Goal: Task Accomplishment & Management: Complete application form

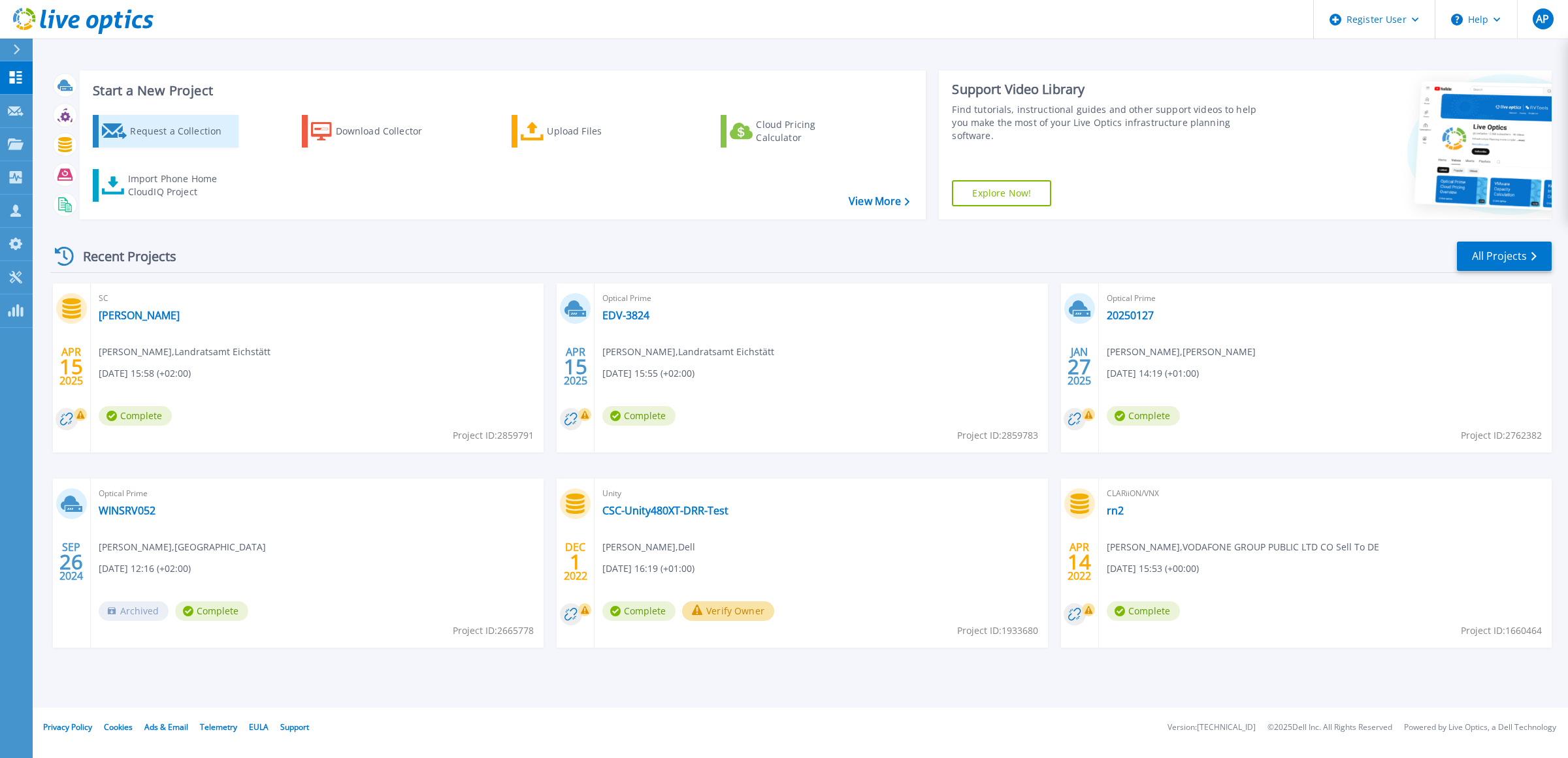
click at [189, 128] on div "Request a Collection" at bounding box center [182, 131] width 105 height 26
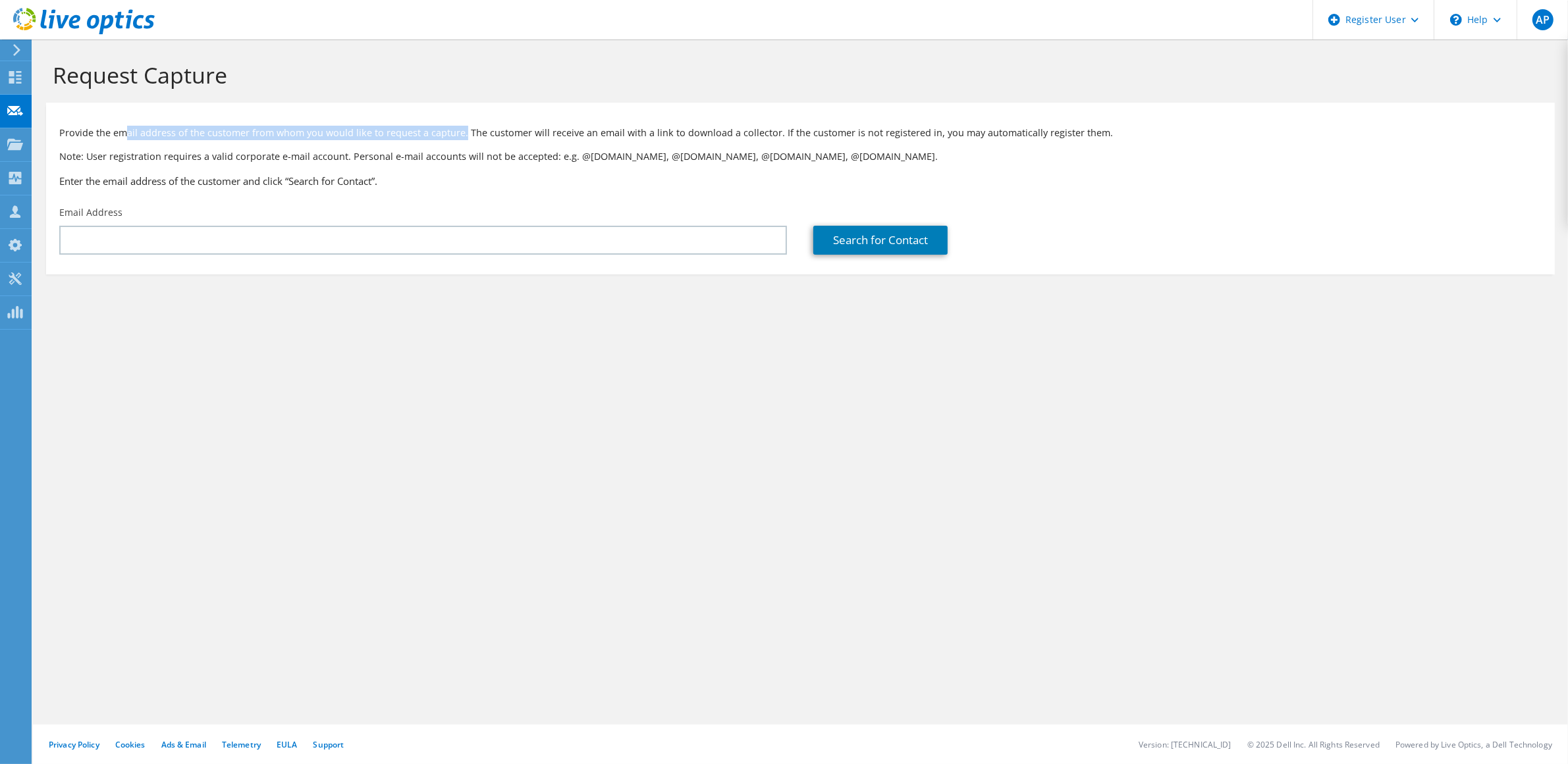
drag, startPoint x: 123, startPoint y: 129, endPoint x: 461, endPoint y: 131, distance: 338.0
click at [461, 131] on p "Provide the email address of the customer from whom you would like to request a…" at bounding box center [800, 132] width 1482 height 15
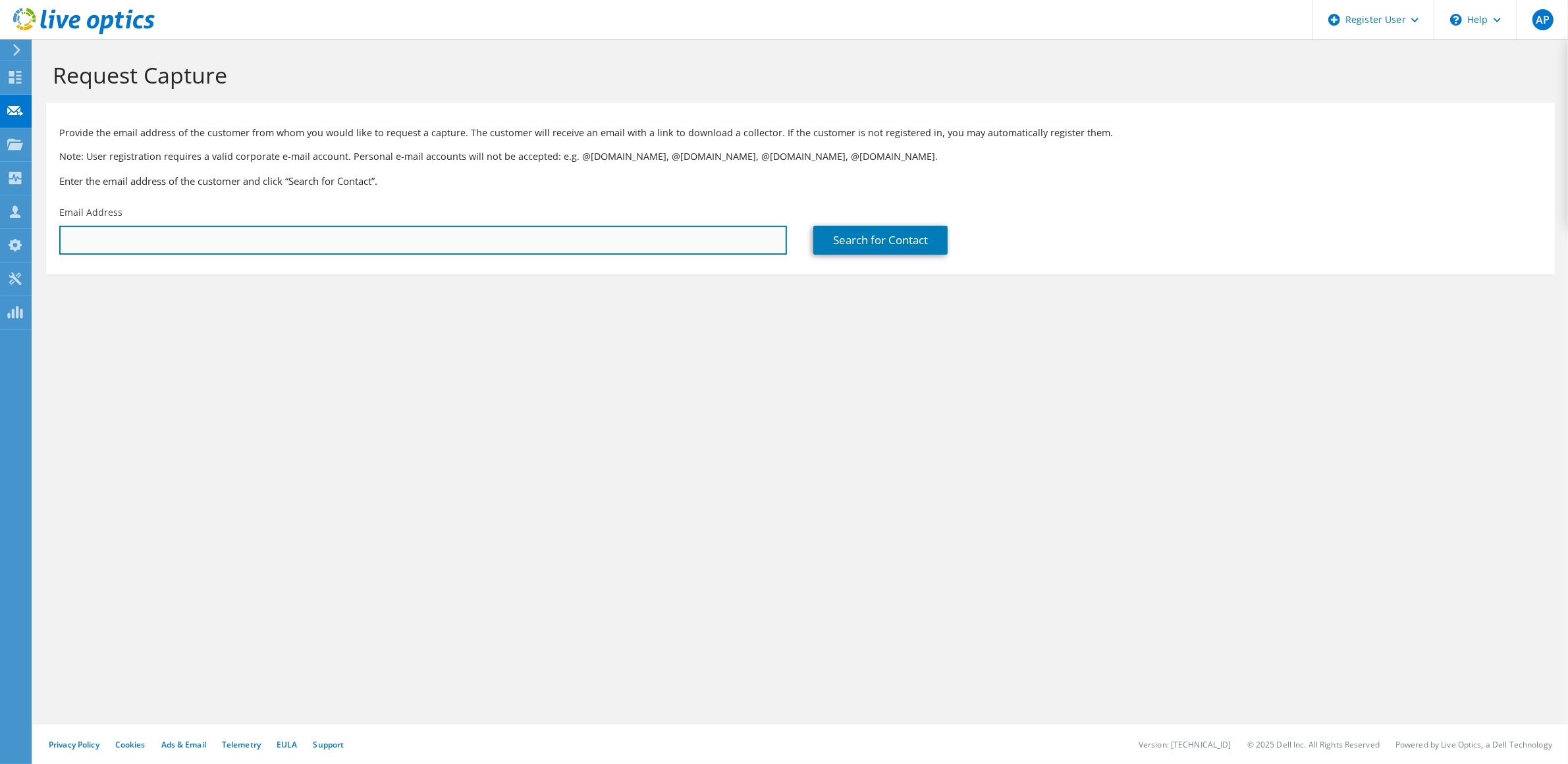
click at [198, 245] on input "text" at bounding box center [422, 240] width 727 height 29
click at [341, 230] on input "text" at bounding box center [422, 240] width 727 height 29
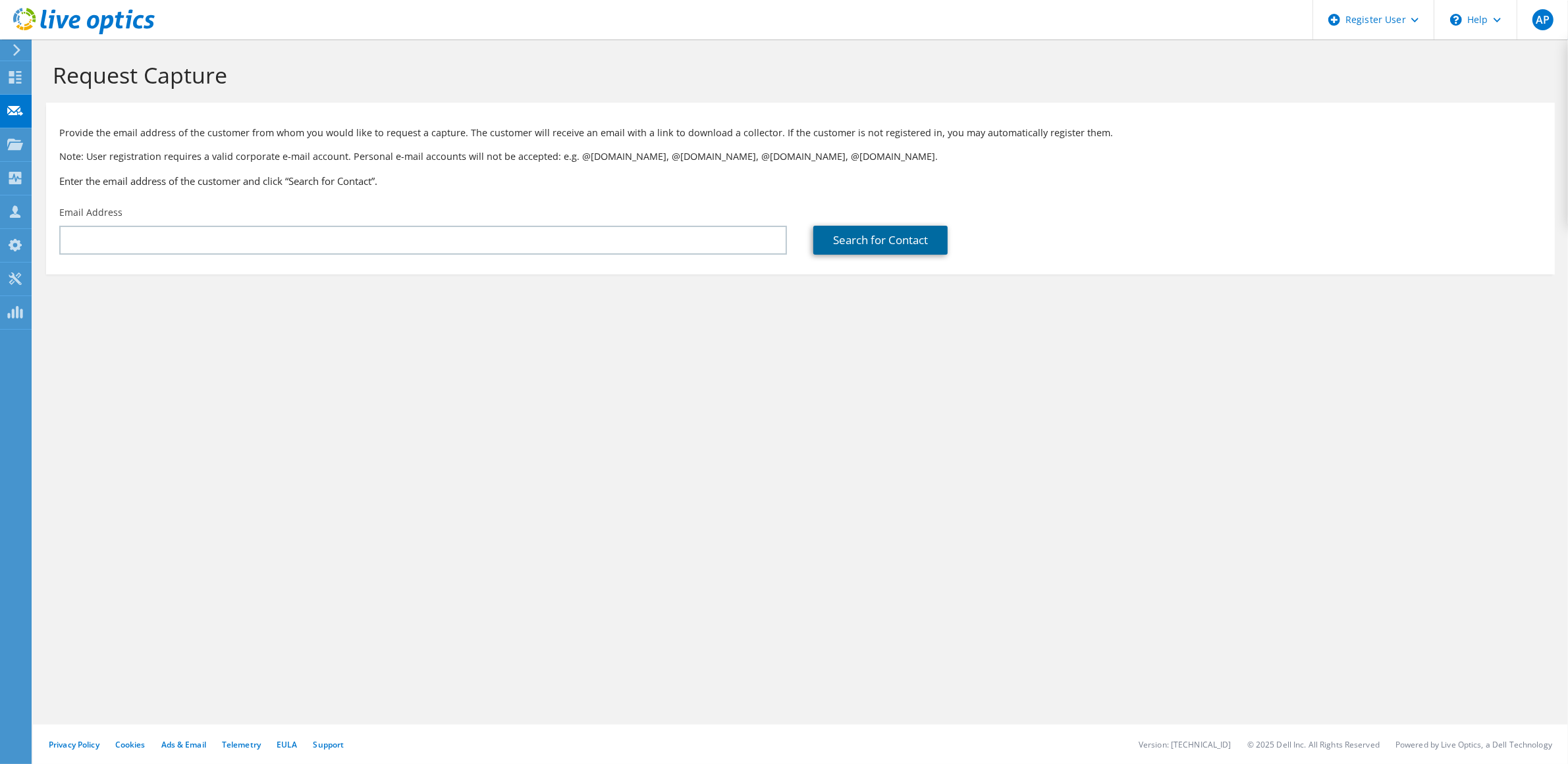
click at [909, 241] on link "Search for Contact" at bounding box center [880, 240] width 134 height 29
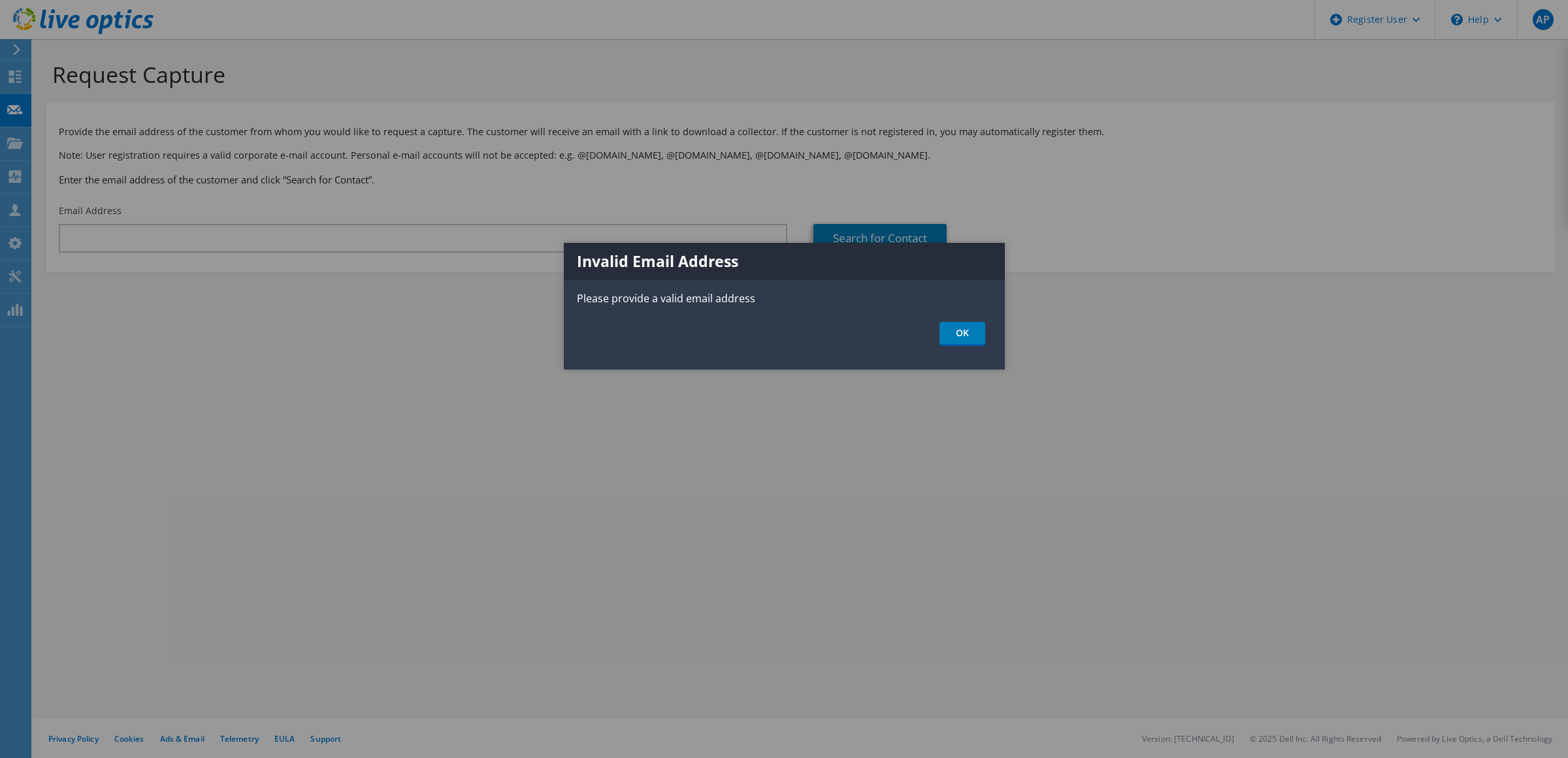
click at [513, 242] on div at bounding box center [784, 379] width 1568 height 758
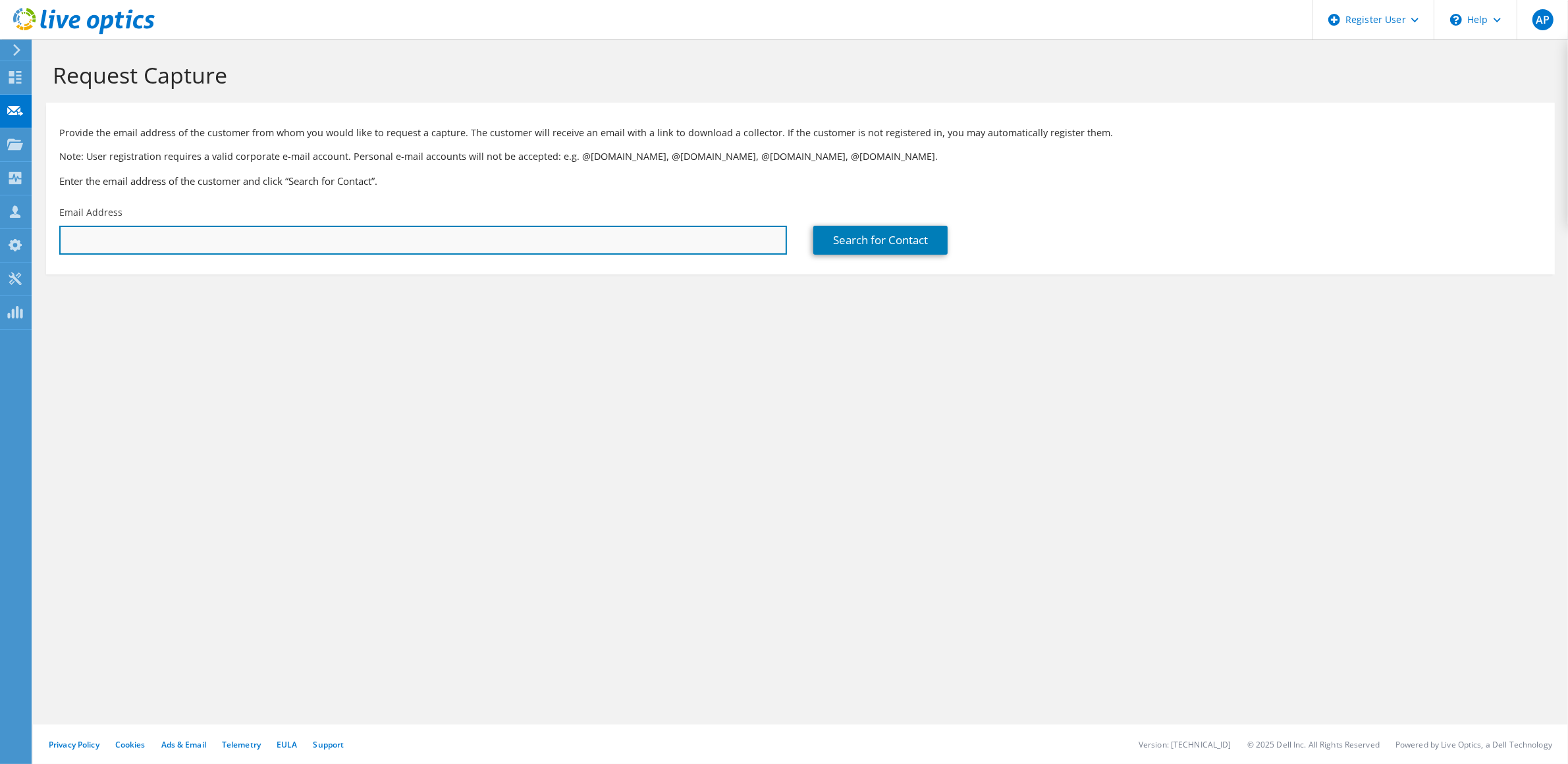
click at [492, 244] on input "text" at bounding box center [422, 240] width 727 height 29
type input "[PERSON_NAME][EMAIL_ADDRESS][PERSON_NAME][PERSON_NAME][DOMAIN_NAME]"
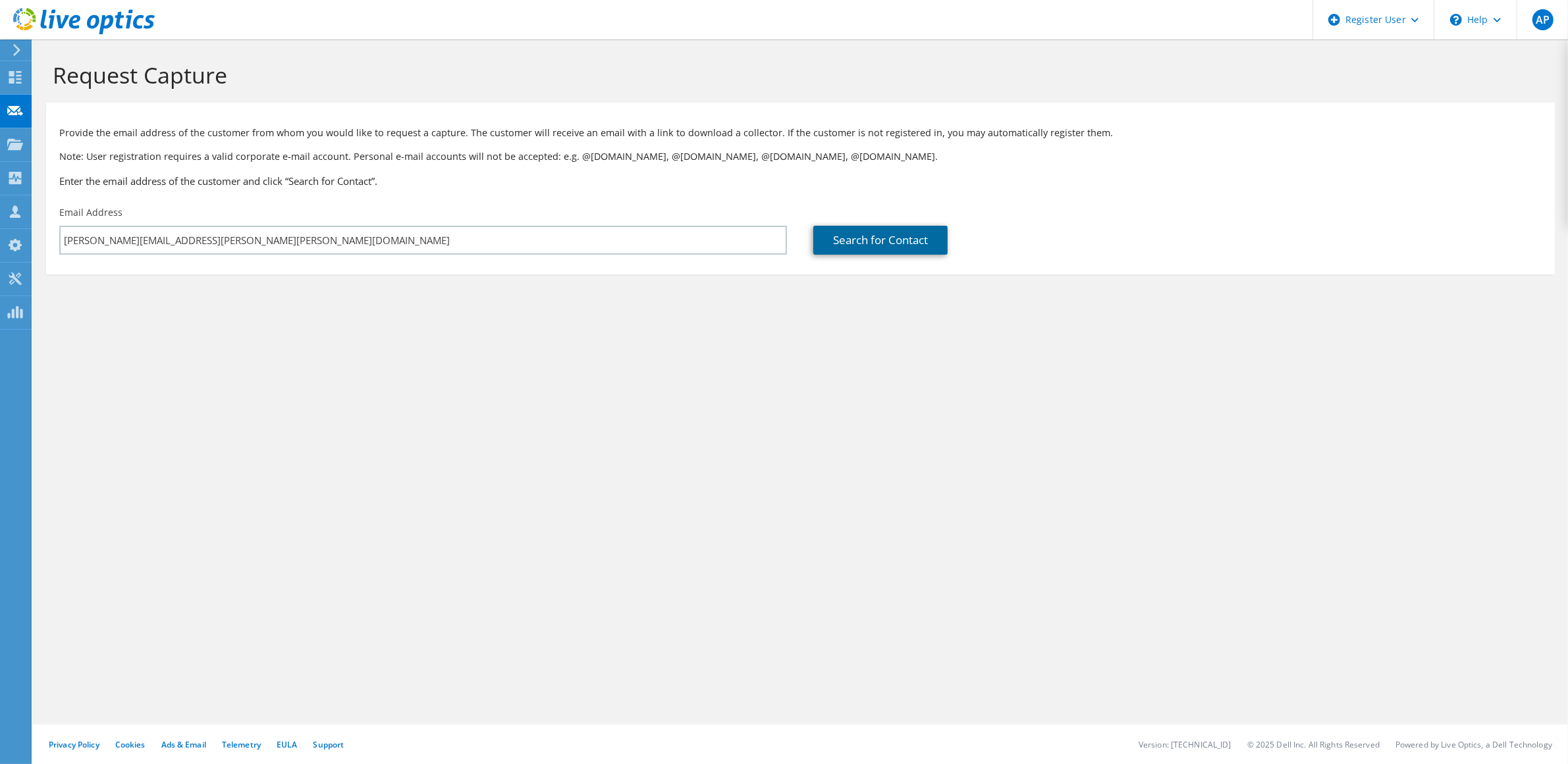
click at [857, 230] on link "Search for Contact" at bounding box center [880, 240] width 134 height 29
type input "[PERSON_NAME] CHEMIE GROUP DE"
type input "Juergen"
type input "[PERSON_NAME]"
type input "[GEOGRAPHIC_DATA]"
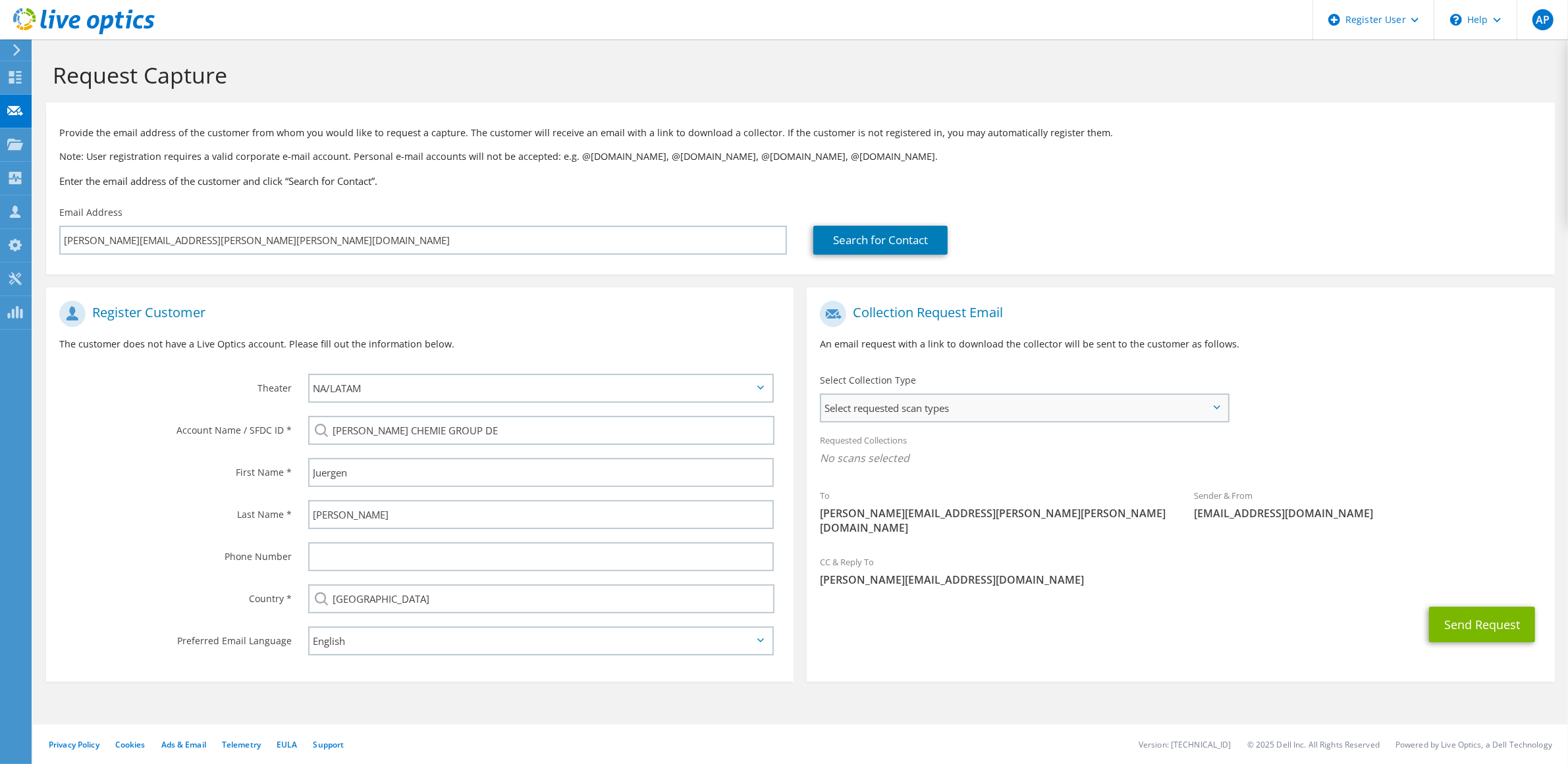
click at [973, 405] on span "Select requested scan types" at bounding box center [1024, 408] width 405 height 27
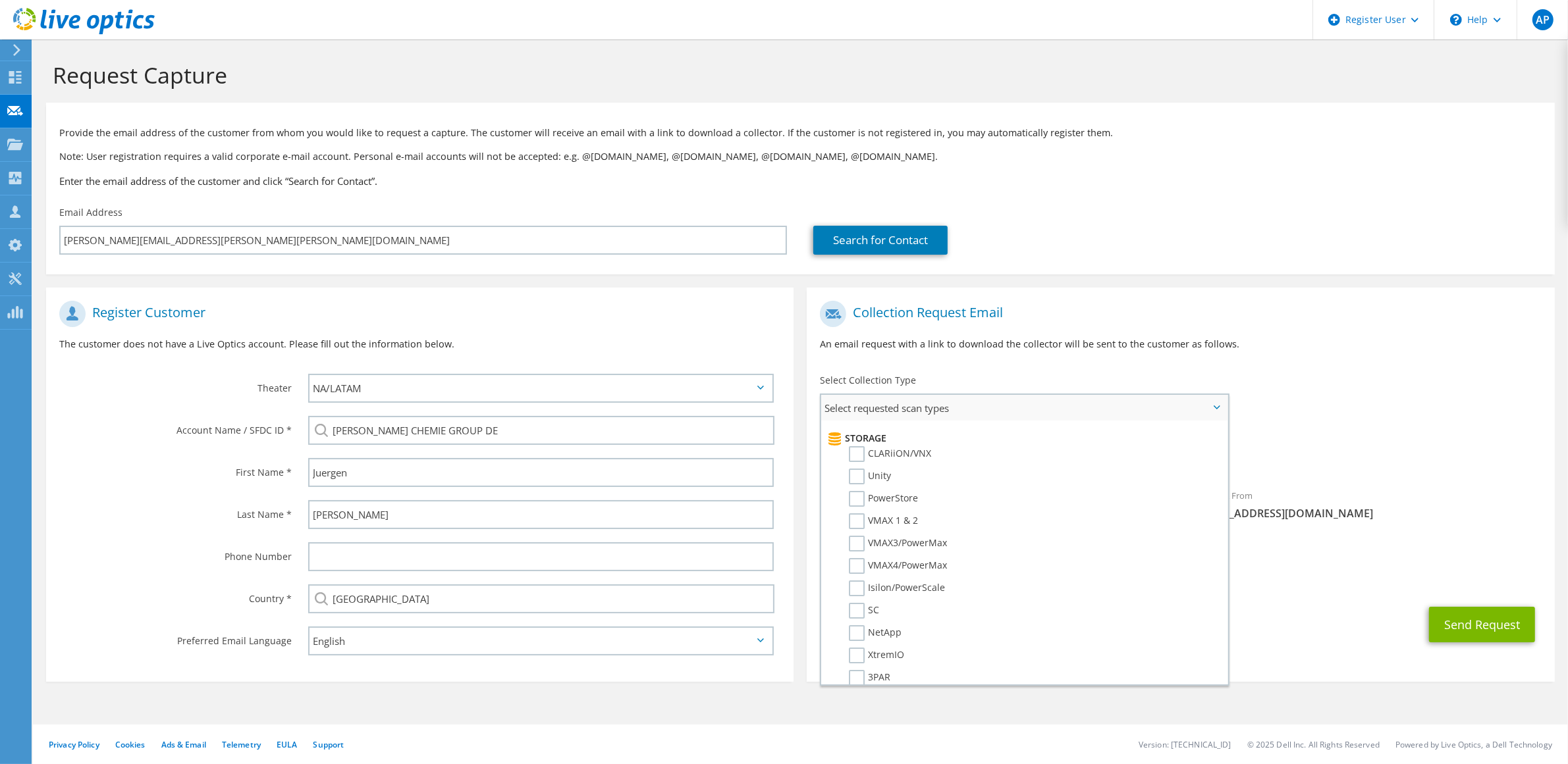
scroll to position [247, 0]
click at [854, 603] on label "NetApp" at bounding box center [874, 610] width 52 height 15
click at [0, 0] on input "NetApp" at bounding box center [0, 0] width 0 height 0
click at [1431, 403] on div "To [EMAIL_ADDRESS][PERSON_NAME][PERSON_NAME][DOMAIN_NAME] Sender & From [EMAIL_…" at bounding box center [1180, 423] width 747 height 258
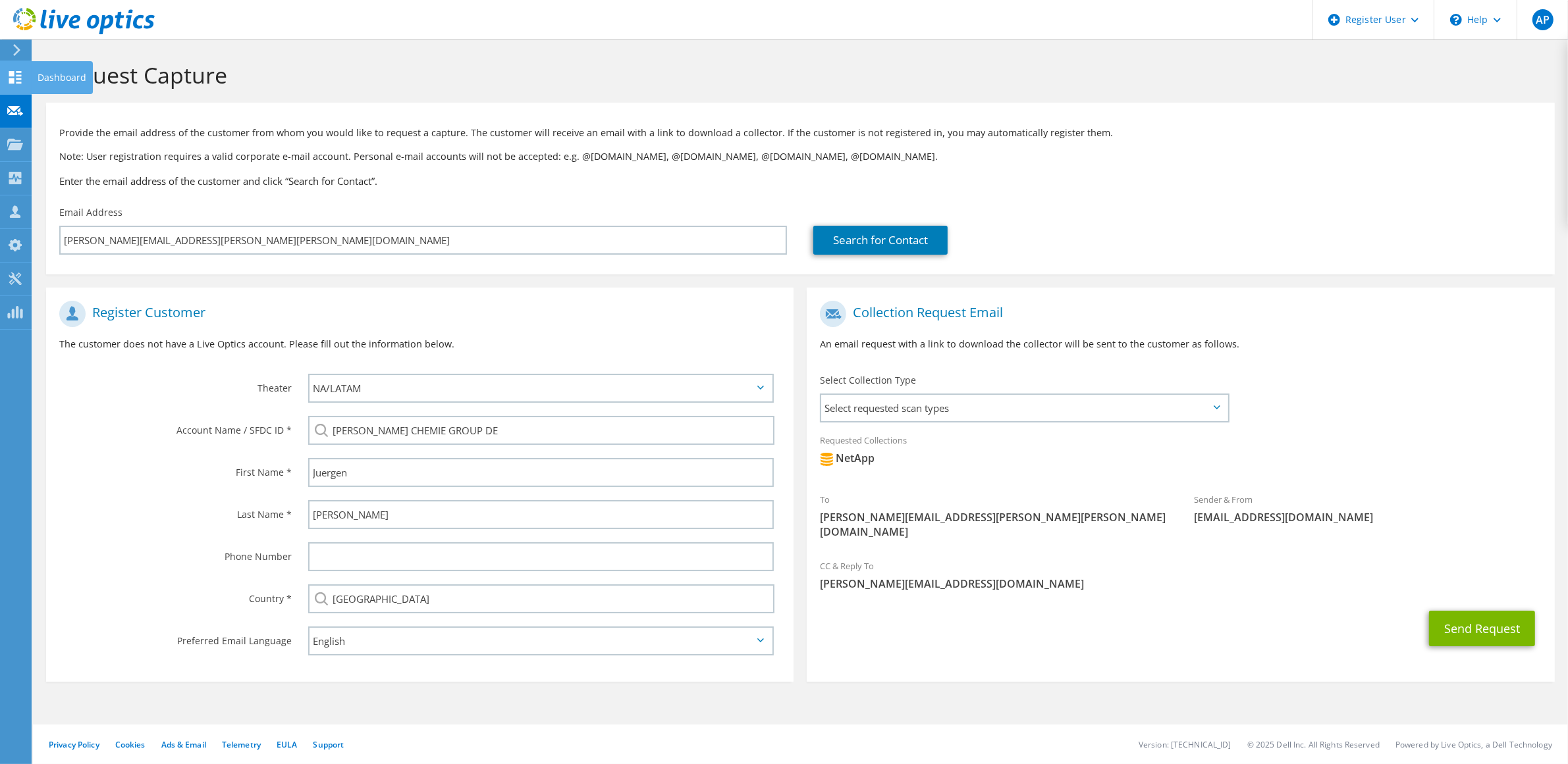
click at [55, 79] on div "Dashboard" at bounding box center [62, 77] width 62 height 33
